Goal: Information Seeking & Learning: Learn about a topic

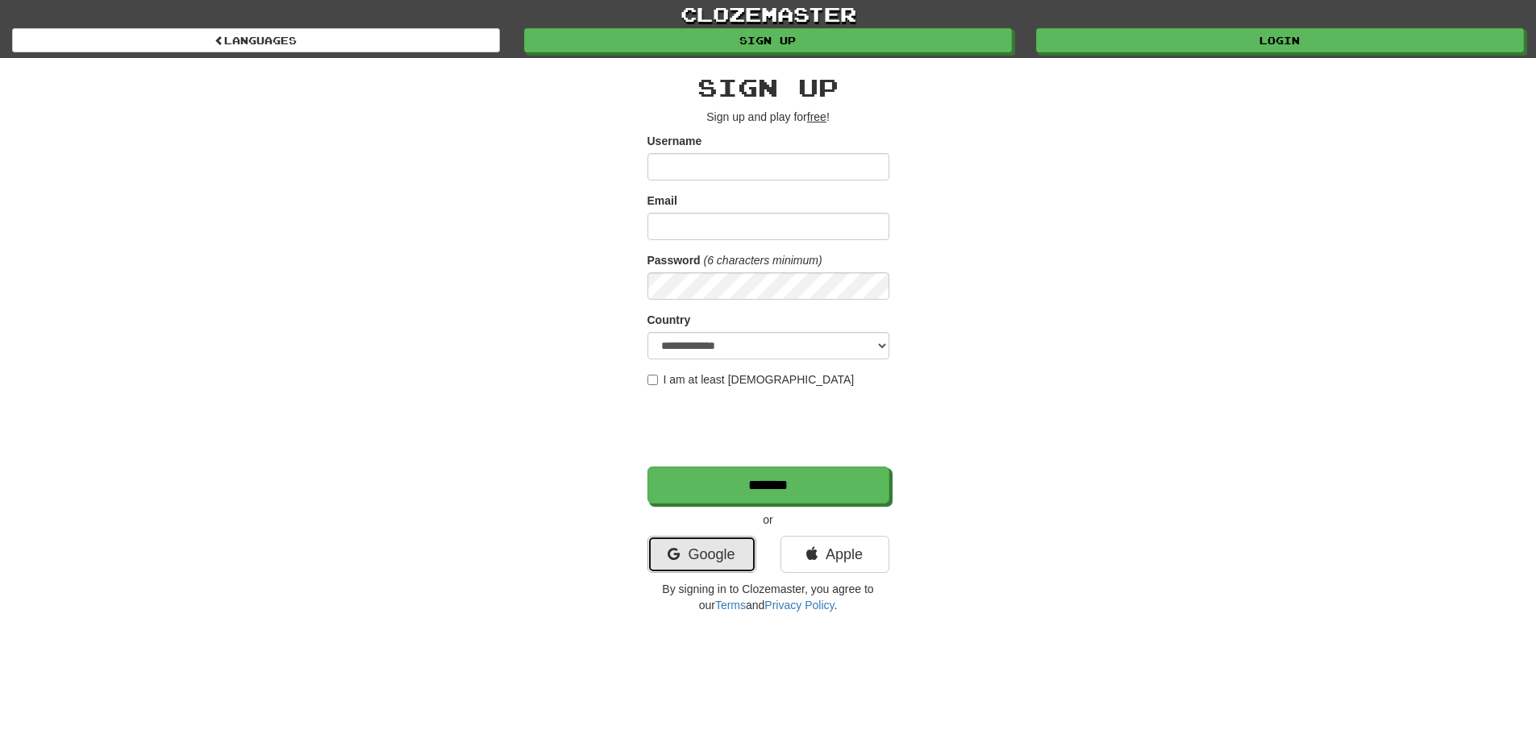
click at [725, 555] on link "Google" at bounding box center [701, 554] width 109 height 37
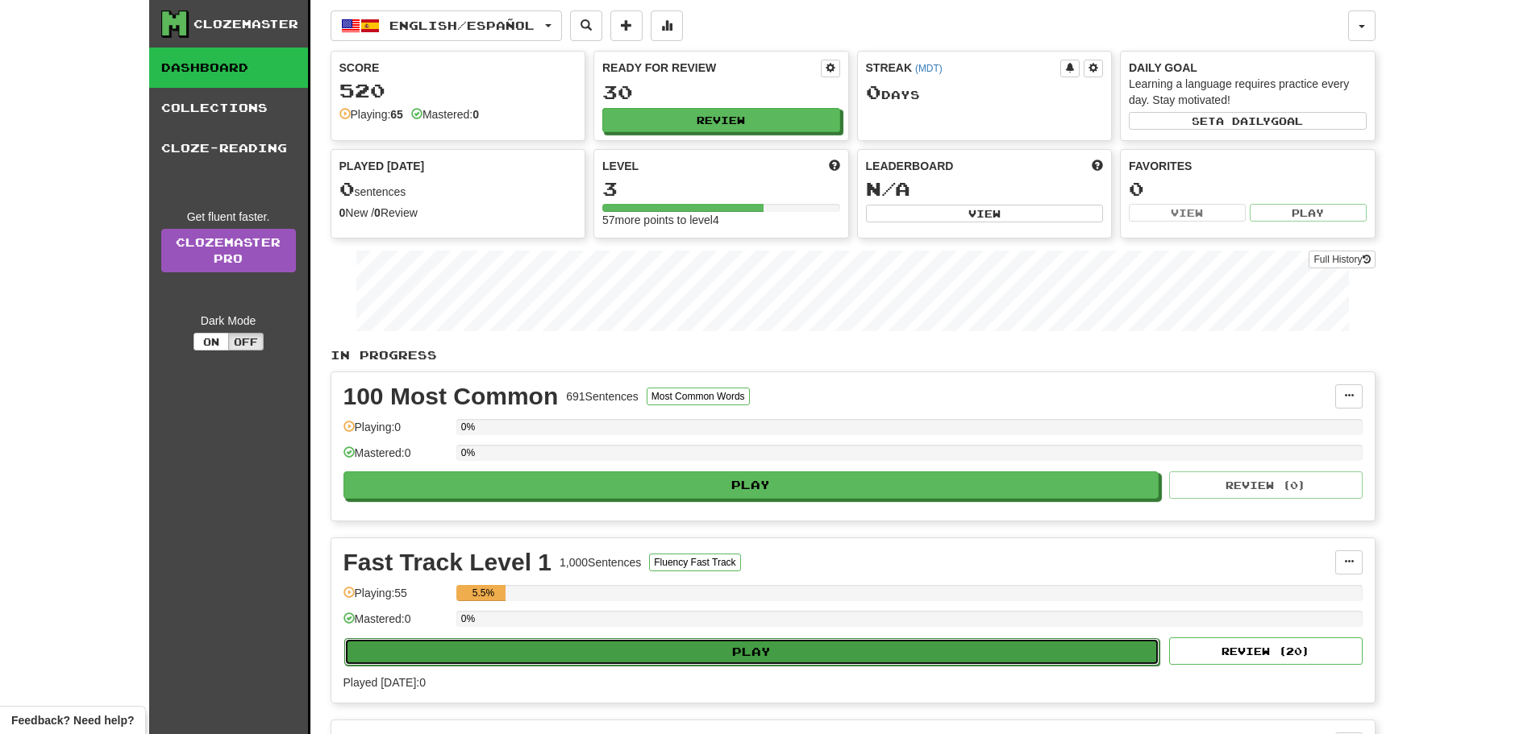
click at [704, 659] on button "Play" at bounding box center [752, 651] width 816 height 27
select select "**"
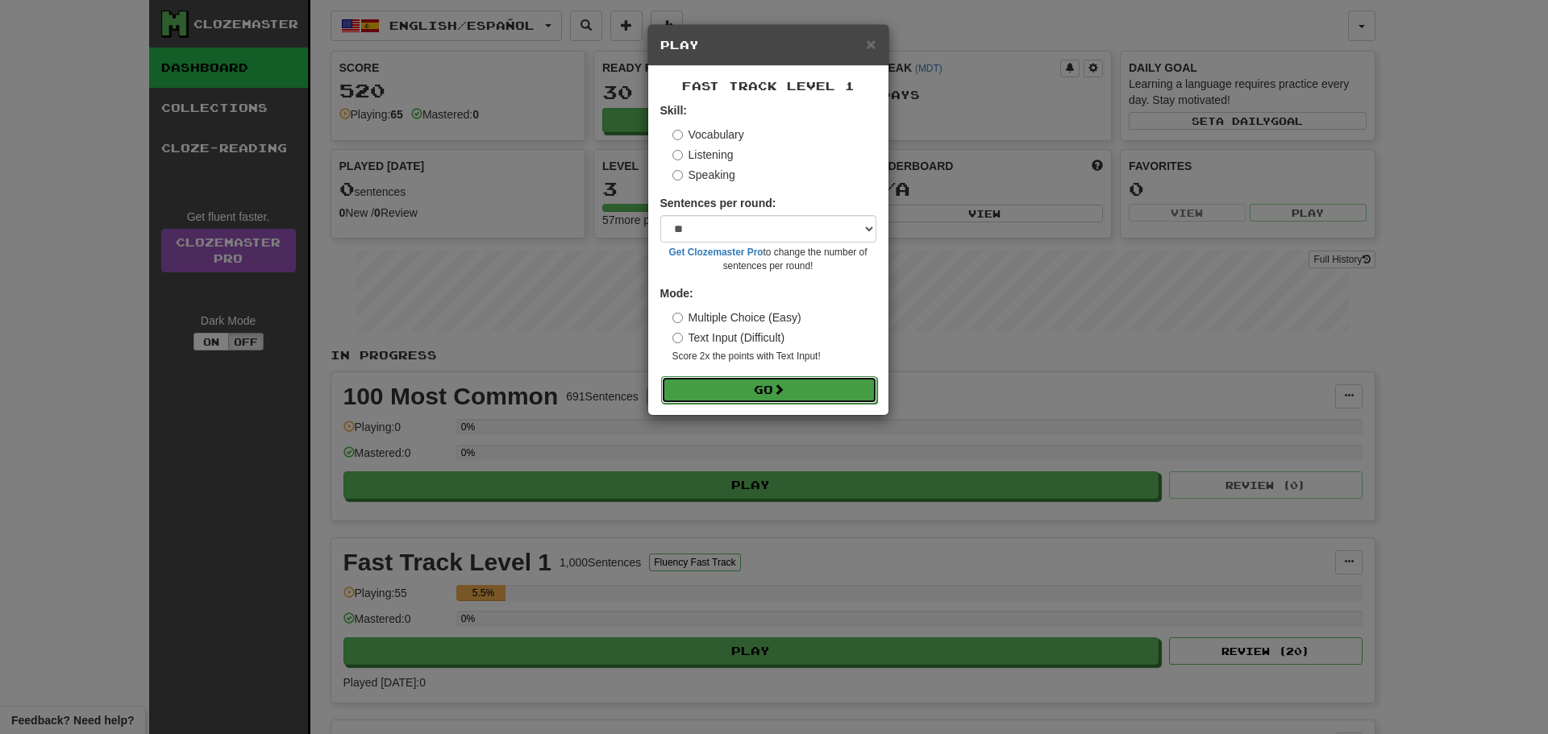
click at [817, 400] on button "Go" at bounding box center [769, 389] width 216 height 27
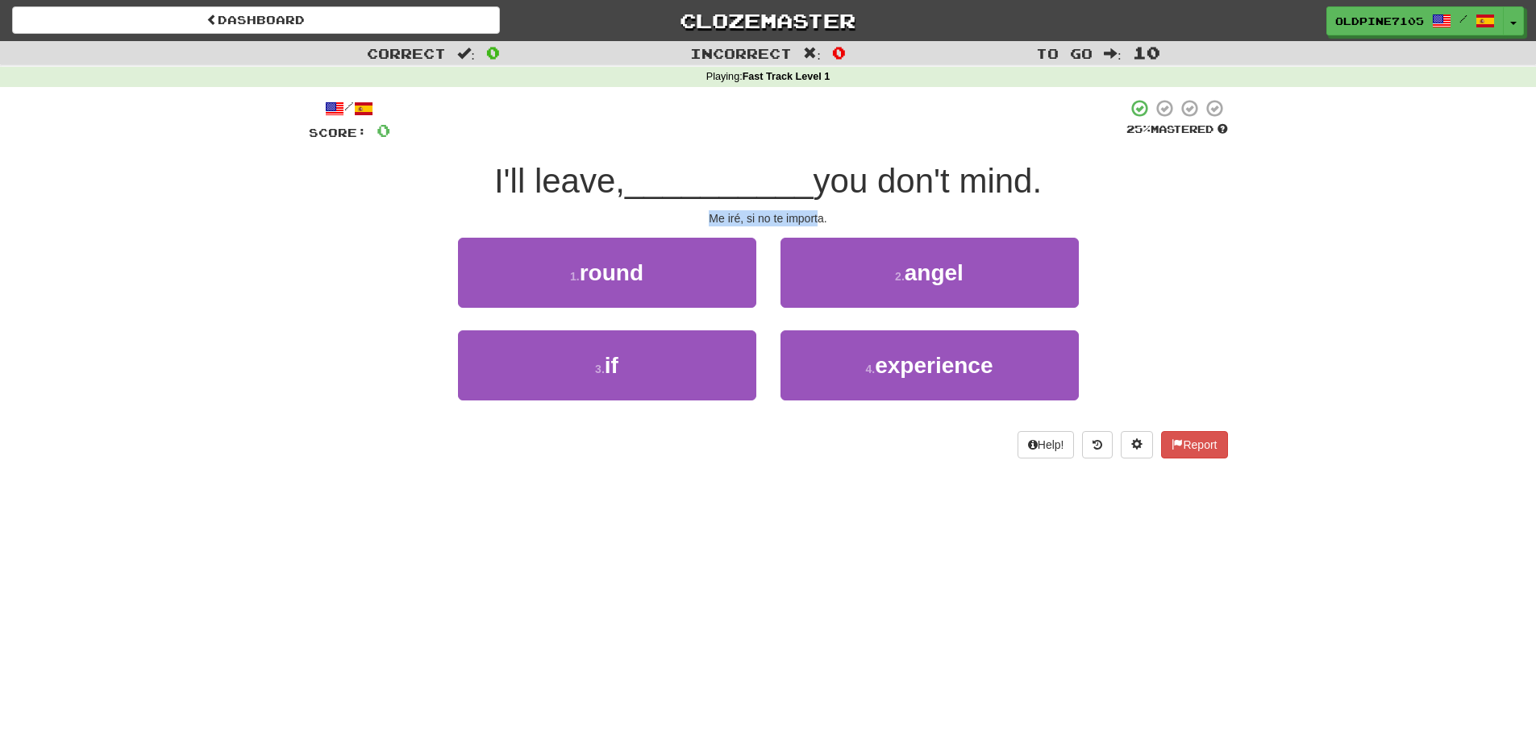
drag, startPoint x: 712, startPoint y: 215, endPoint x: 817, endPoint y: 219, distance: 104.9
click at [817, 219] on div "Me iré, si no te importa." at bounding box center [768, 218] width 919 height 16
click at [884, 210] on div "Me iré, si no te importa." at bounding box center [768, 218] width 919 height 16
